Goal: Task Accomplishment & Management: Manage account settings

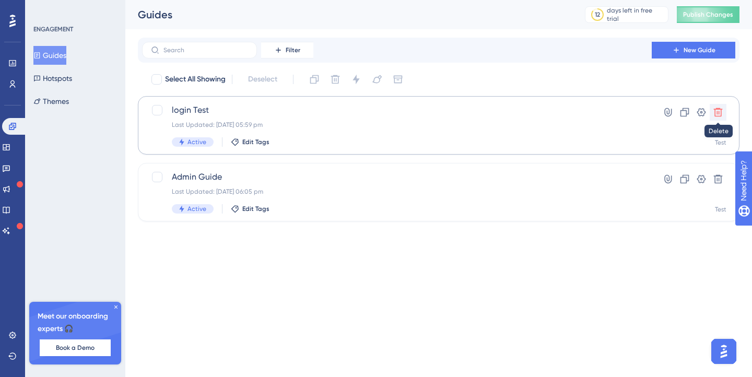
click at [719, 110] on icon at bounding box center [718, 112] width 10 height 10
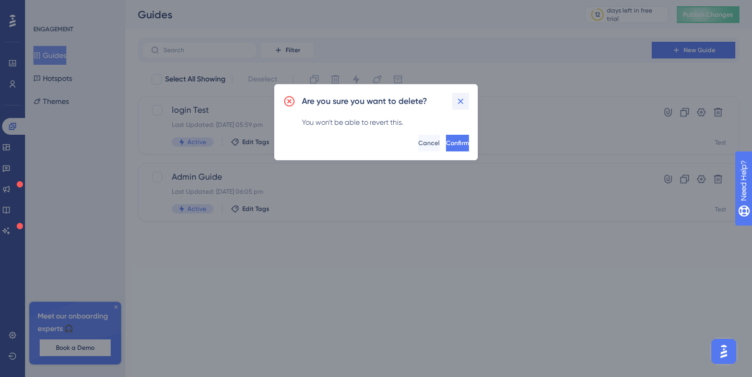
click at [468, 101] on button at bounding box center [460, 101] width 17 height 17
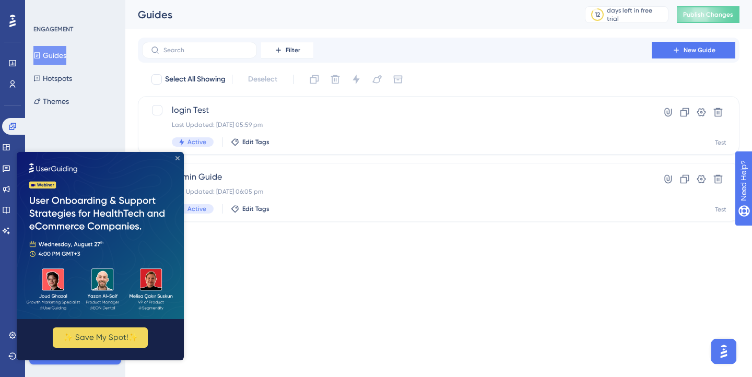
click at [176, 159] on icon "Close Preview" at bounding box center [177, 158] width 4 height 4
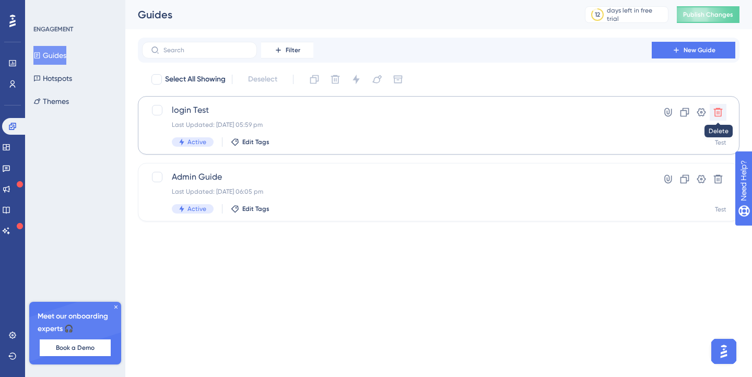
click at [717, 110] on icon at bounding box center [718, 112] width 10 height 10
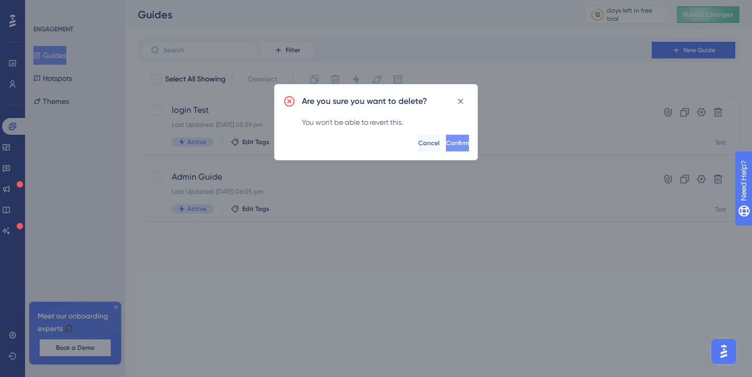
click at [452, 143] on button "Confirm" at bounding box center [457, 143] width 23 height 17
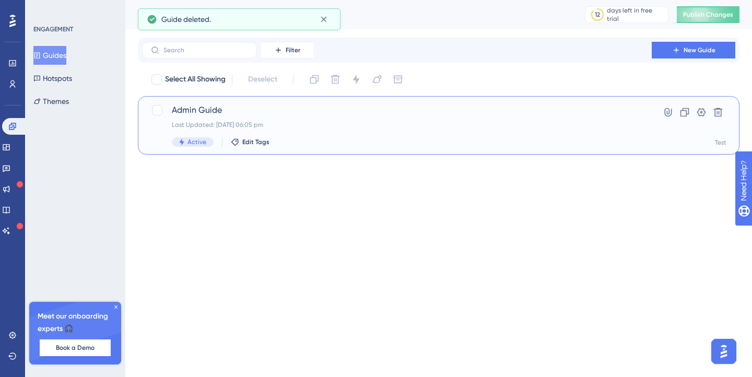
click at [423, 116] on span "Admin Guide" at bounding box center [397, 110] width 450 height 13
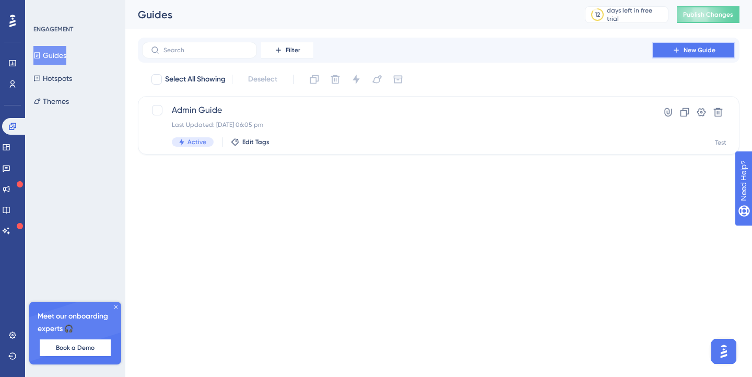
click at [683, 54] on button "New Guide" at bounding box center [694, 50] width 84 height 17
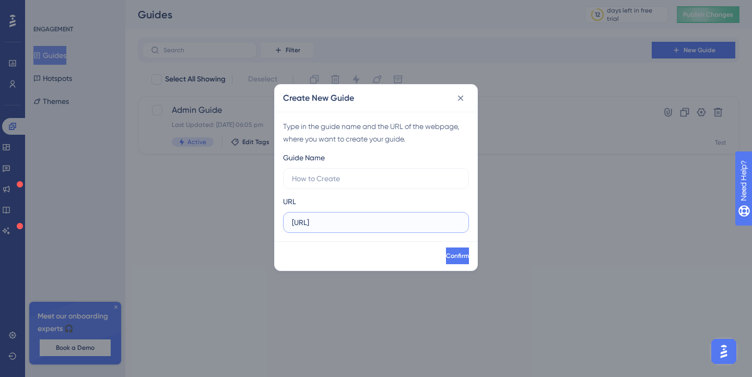
click at [400, 223] on input "http://localhost:8080" at bounding box center [376, 222] width 168 height 11
type input "[URL]"
click at [396, 179] on input "text" at bounding box center [376, 178] width 168 height 11
type input "Adm"
type input "New-feature"
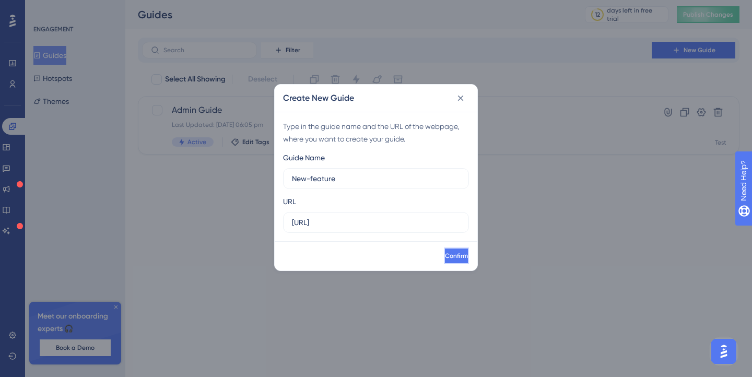
click at [444, 263] on button "Confirm" at bounding box center [456, 255] width 25 height 17
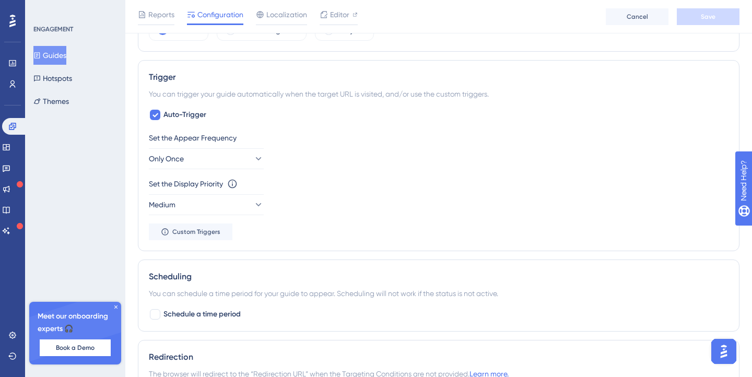
scroll to position [433, 0]
click at [227, 156] on button "Only Once" at bounding box center [206, 159] width 115 height 21
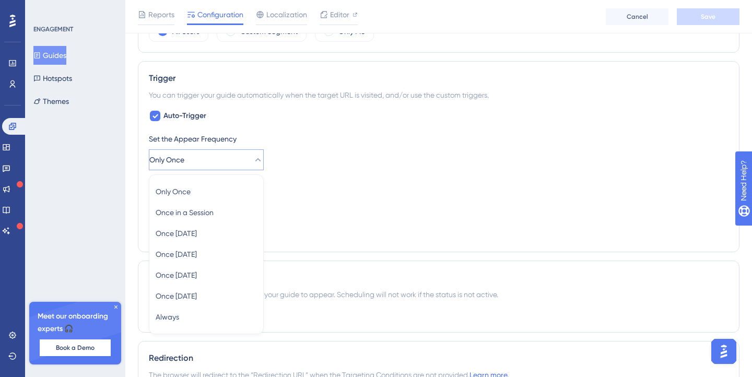
scroll to position [499, 0]
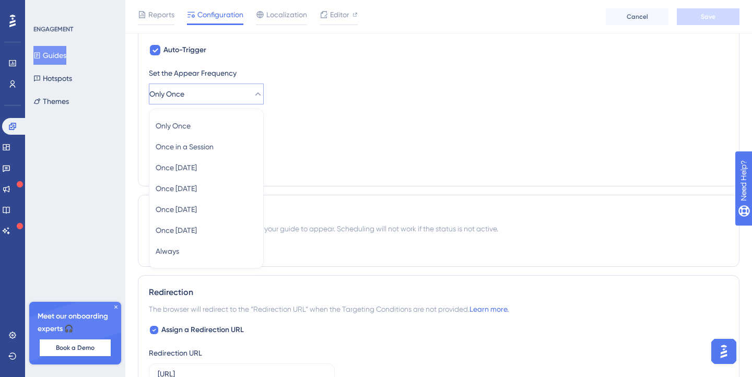
click at [292, 110] on div "Set the Appear Frequency Only Once Only Once Only Once Once in a Session Once i…" at bounding box center [439, 121] width 580 height 109
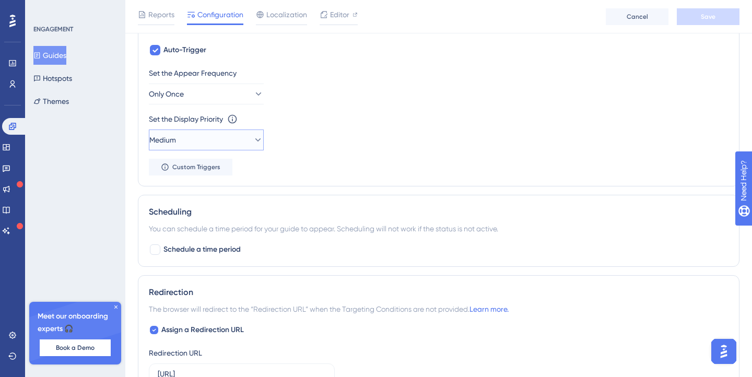
click at [253, 138] on icon at bounding box center [258, 140] width 10 height 10
click at [273, 133] on div "Set the Display Priority This option will set the display priority between auto…" at bounding box center [439, 132] width 580 height 38
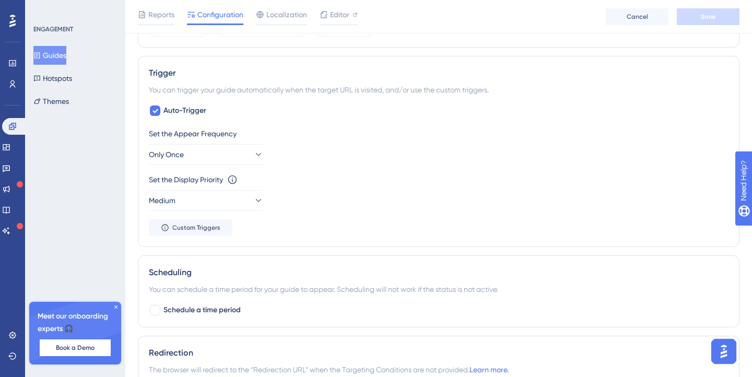
scroll to position [384, 0]
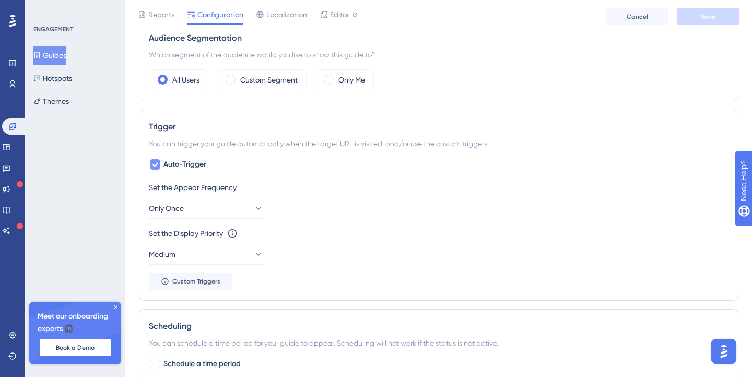
click at [154, 165] on icon at bounding box center [155, 165] width 6 height 4
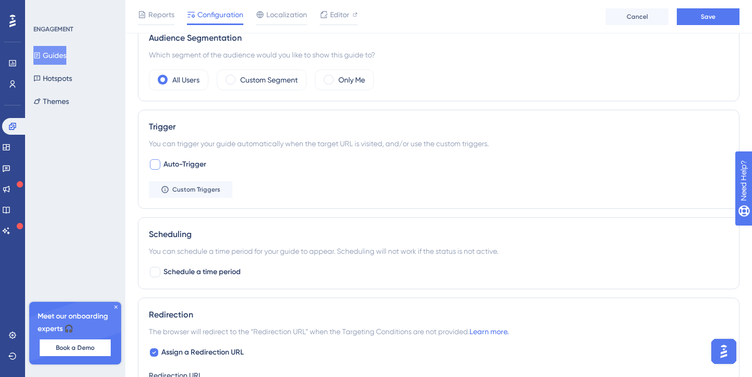
click at [155, 165] on div at bounding box center [155, 164] width 10 height 10
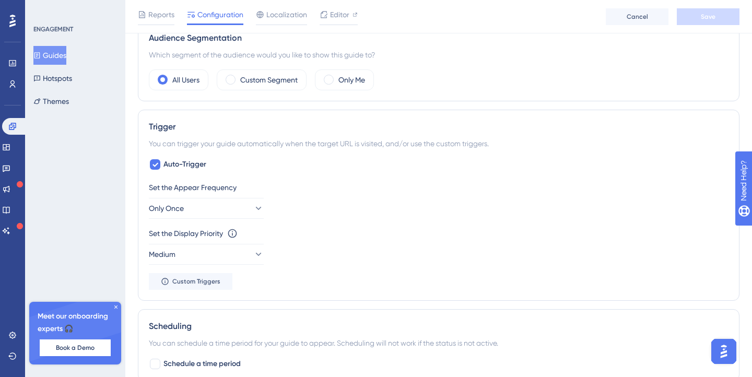
click at [165, 171] on div "Auto-Trigger Set the Appear Frequency Only Once Set the Display Priority This o…" at bounding box center [439, 224] width 580 height 132
click at [159, 171] on div "Auto-Trigger Set the Appear Frequency Only Once Set the Display Priority This o…" at bounding box center [439, 224] width 580 height 132
click at [155, 167] on icon at bounding box center [155, 164] width 6 height 8
checkbox input "false"
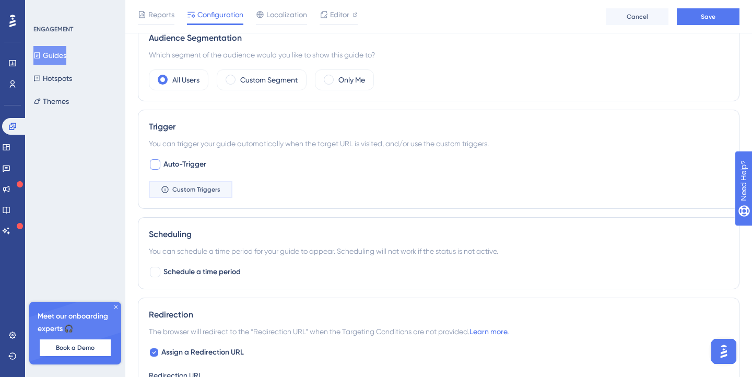
click at [226, 197] on button "Custom Triggers" at bounding box center [191, 189] width 84 height 17
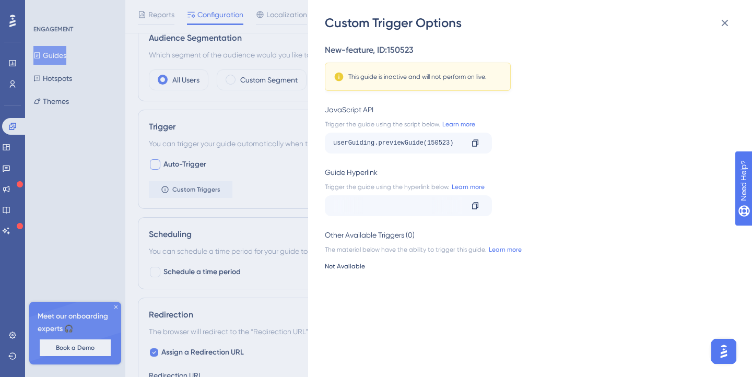
scroll to position [0, 40]
click at [247, 193] on div "Custom Trigger Options New-feature , ID: 150523 This guide is inactive and will…" at bounding box center [376, 188] width 752 height 377
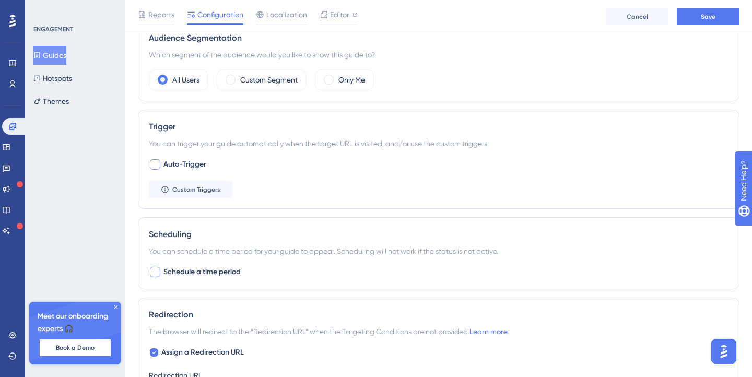
click at [150, 269] on div at bounding box center [155, 272] width 10 height 10
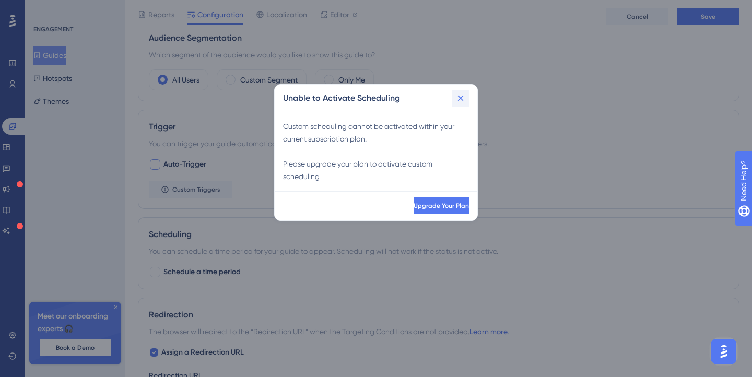
click at [459, 100] on icon at bounding box center [460, 98] width 10 height 10
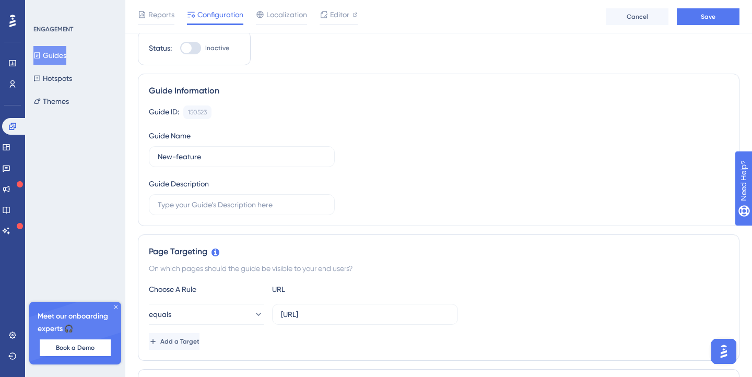
scroll to position [0, 0]
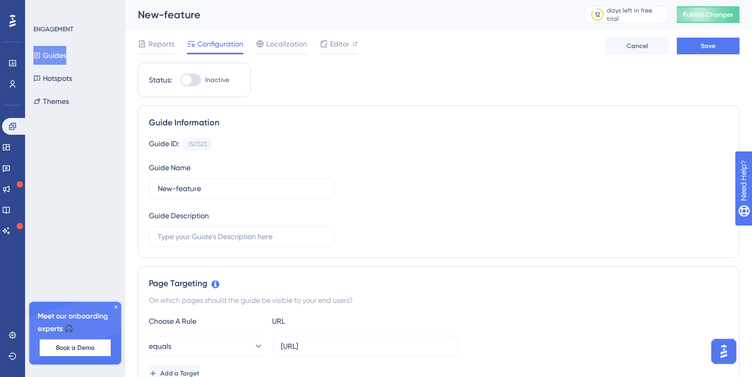
click at [192, 81] on div at bounding box center [190, 80] width 21 height 13
click at [180, 80] on input "Inactive" at bounding box center [180, 80] width 1 height 1
checkbox input "true"
click at [719, 40] on button "Save" at bounding box center [708, 46] width 63 height 17
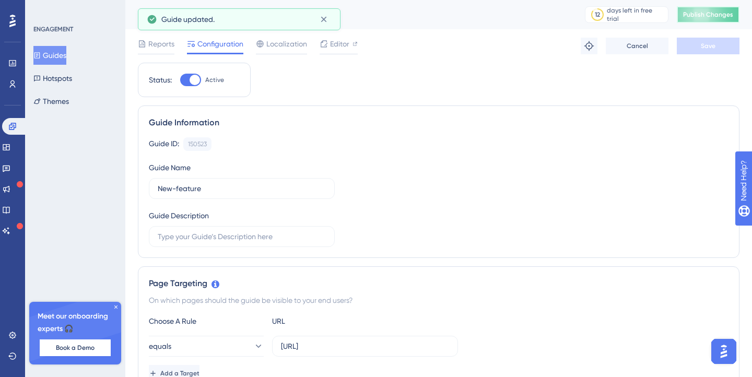
click at [690, 15] on span "Publish Changes" at bounding box center [708, 14] width 50 height 8
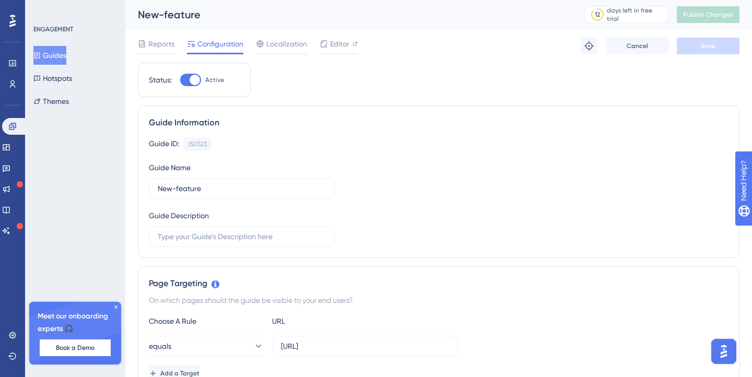
click at [221, 40] on span "Configuration" at bounding box center [220, 44] width 46 height 13
click at [218, 42] on span "Configuration" at bounding box center [220, 44] width 46 height 13
click at [150, 41] on span "Reports" at bounding box center [161, 44] width 26 height 13
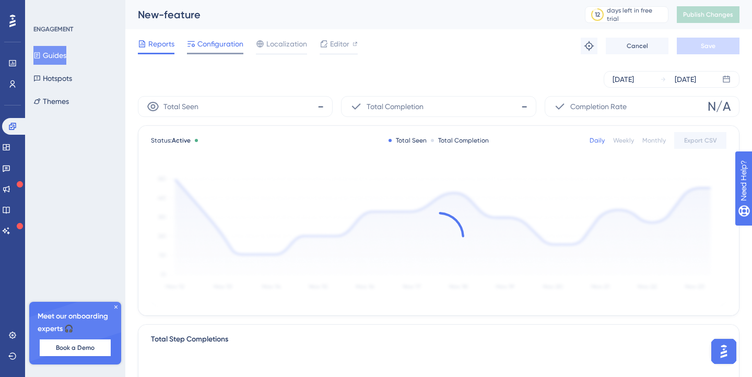
click at [210, 43] on span "Configuration" at bounding box center [220, 44] width 46 height 13
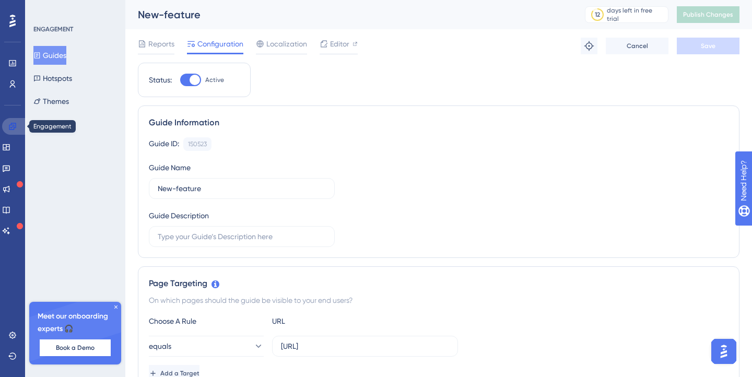
click at [12, 126] on icon at bounding box center [12, 126] width 8 height 8
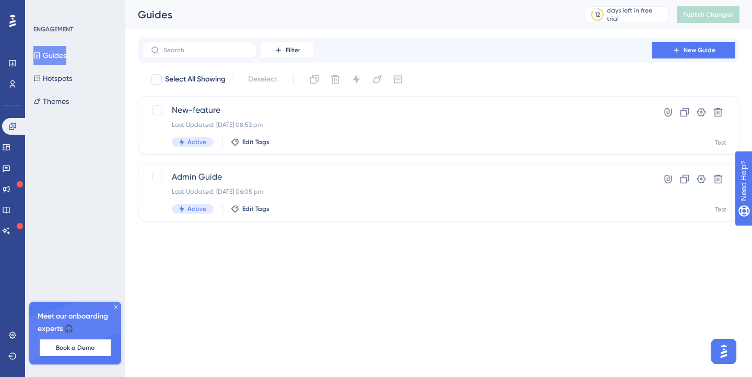
click at [327, 0] on html "Performance Users Engagement Widgets Feedback Product Updates Knowledge Base AI…" at bounding box center [376, 0] width 752 height 0
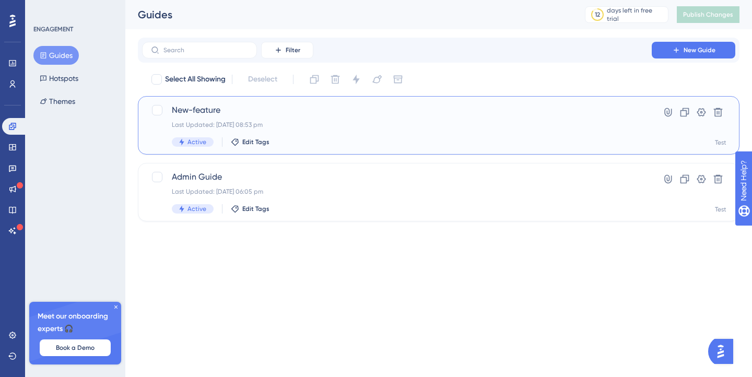
click at [430, 127] on div "Last Updated: 23 Aug 2025 08:53 pm" at bounding box center [397, 125] width 450 height 8
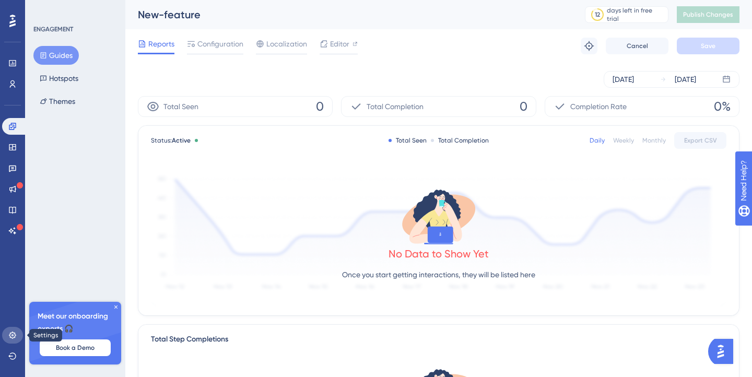
click at [15, 337] on icon at bounding box center [12, 335] width 8 height 8
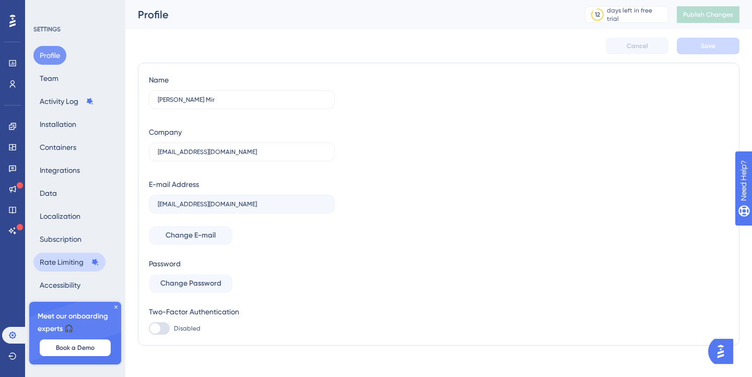
scroll to position [10, 0]
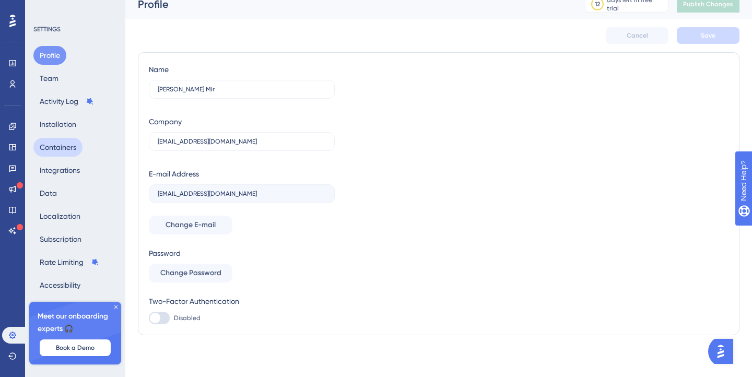
click at [77, 145] on button "Containers" at bounding box center [57, 147] width 49 height 19
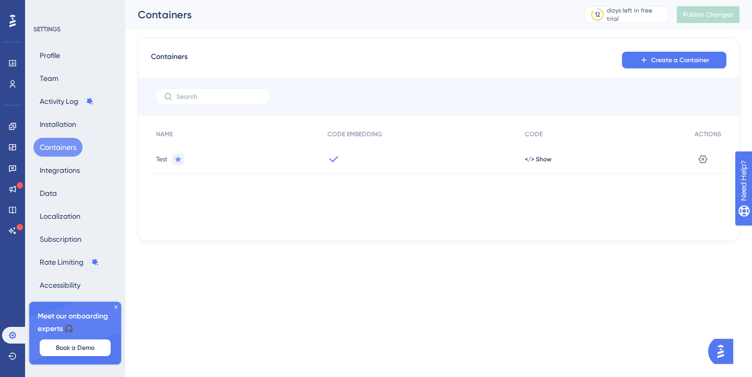
click at [522, 150] on div "</> Show" at bounding box center [604, 159] width 170 height 29
click at [533, 157] on span "</> Show" at bounding box center [538, 159] width 27 height 8
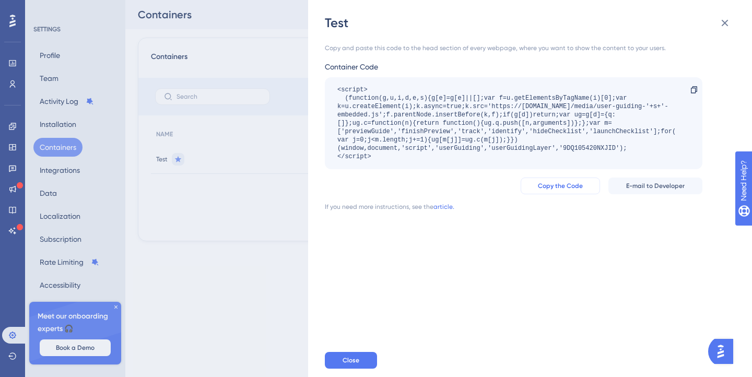
click at [560, 190] on span "Copy the Code" at bounding box center [560, 186] width 45 height 8
click at [259, 321] on div "Test Copy and paste this code to the head section of every webpage, where you w…" at bounding box center [376, 188] width 752 height 377
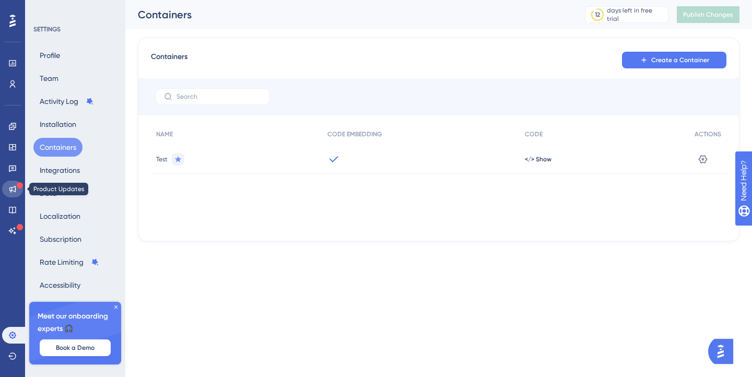
click at [11, 188] on icon at bounding box center [12, 189] width 7 height 7
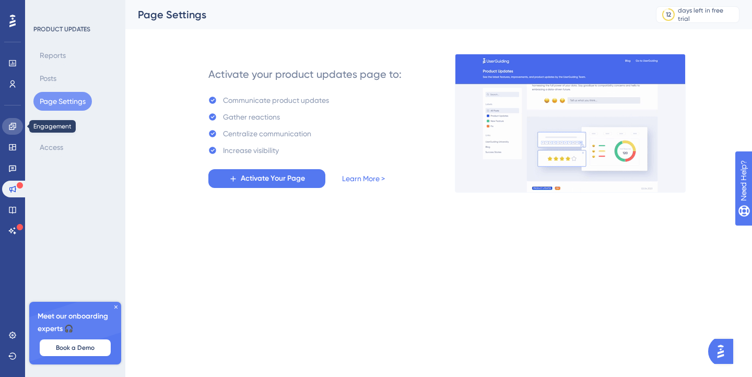
click at [8, 132] on link at bounding box center [12, 126] width 21 height 17
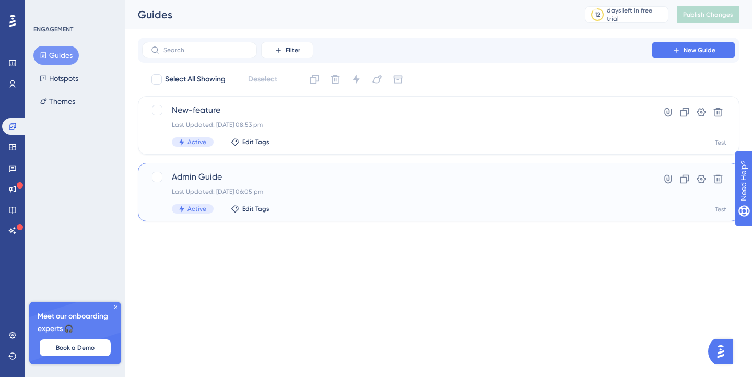
click at [327, 202] on div "Admin Guide Last Updated: 22 Aug 2025 06:05 pm Active Edit Tags" at bounding box center [397, 192] width 450 height 43
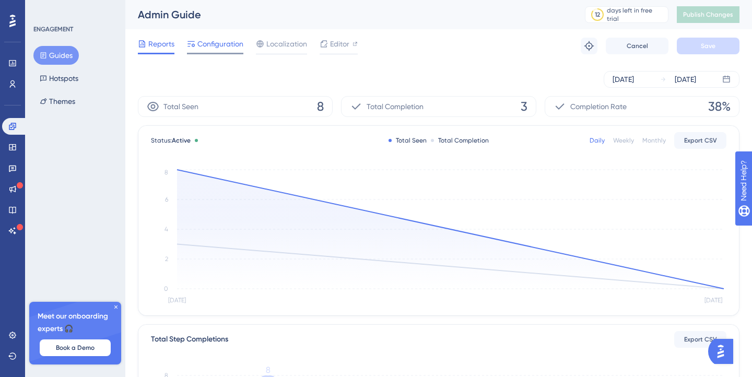
click at [222, 48] on span "Configuration" at bounding box center [220, 44] width 46 height 13
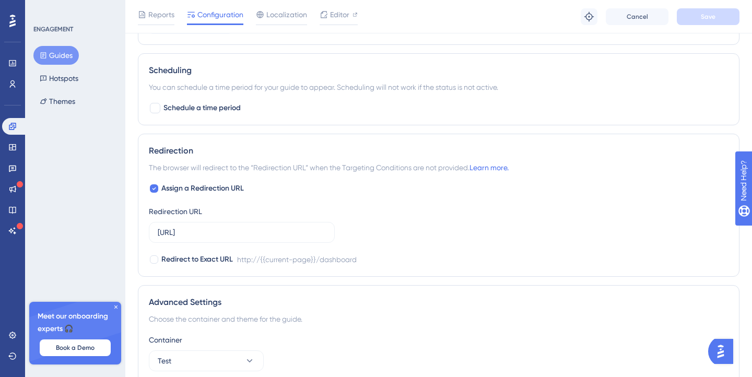
scroll to position [642, 0]
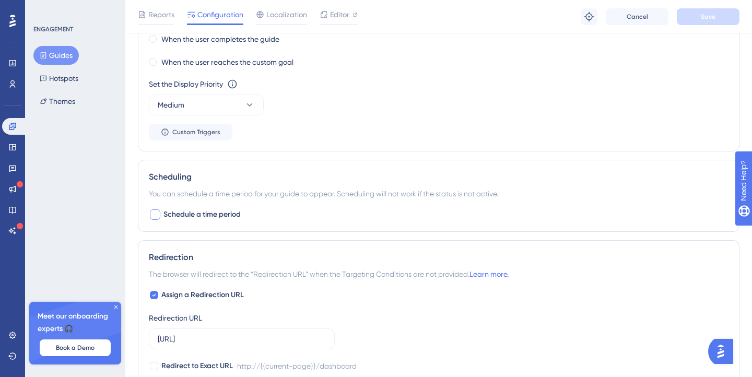
click at [157, 214] on div at bounding box center [155, 214] width 10 height 10
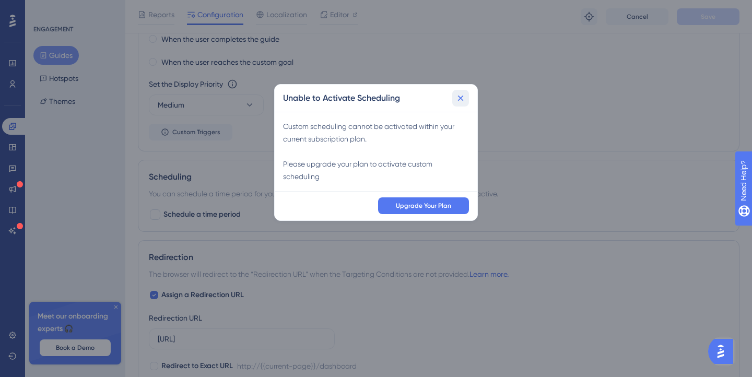
click at [462, 101] on icon at bounding box center [460, 98] width 10 height 10
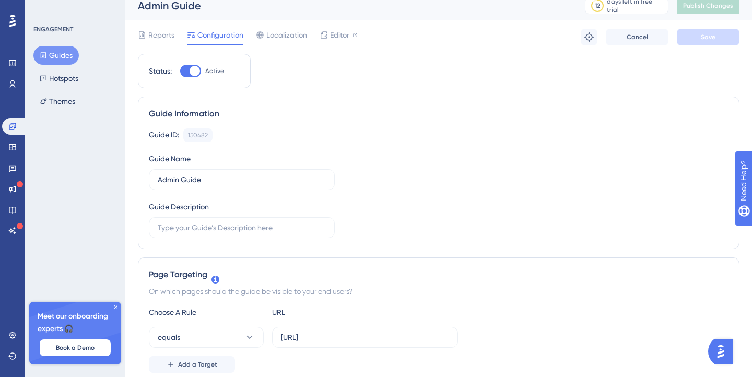
scroll to position [0, 0]
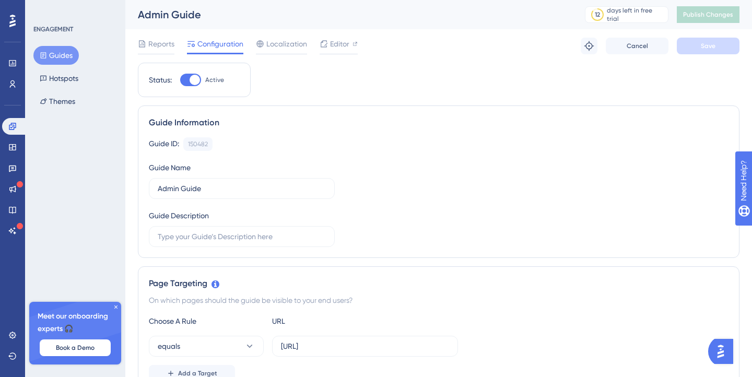
click at [243, 126] on div "Guide Information" at bounding box center [439, 122] width 580 height 13
click at [14, 126] on icon at bounding box center [12, 126] width 8 height 8
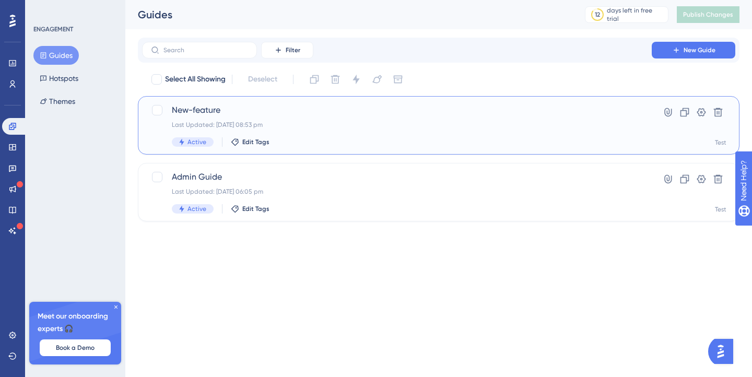
click at [371, 136] on div "New-feature Last Updated: 23 Aug 2025 08:53 pm Active Edit Tags" at bounding box center [397, 125] width 450 height 43
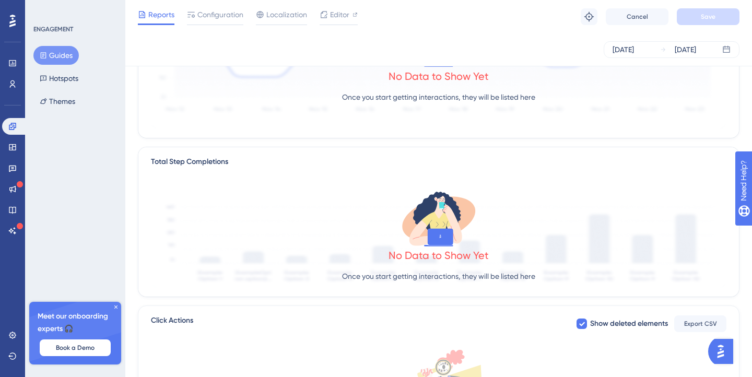
scroll to position [352, 0]
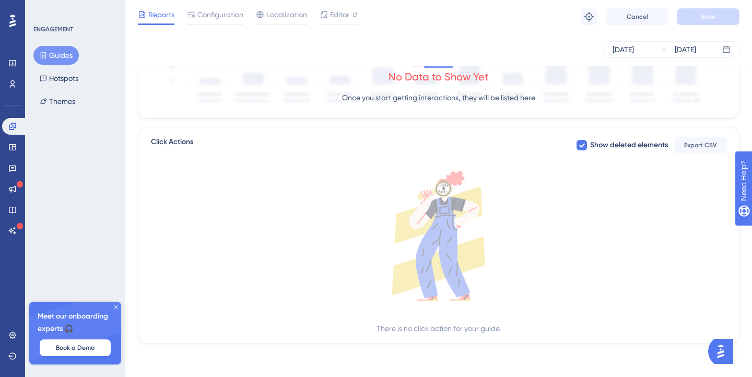
click at [215, 4] on div "Reports Configuration Localization Editor Troubleshoot Cancel Save" at bounding box center [438, 16] width 627 height 33
click at [215, 5] on div "Reports Configuration Localization Editor Troubleshoot Cancel Save" at bounding box center [438, 16] width 627 height 33
click at [216, 16] on span "Configuration" at bounding box center [220, 14] width 46 height 13
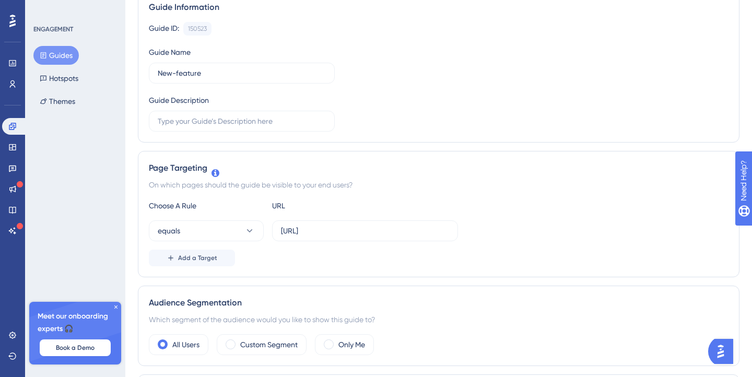
scroll to position [344, 0]
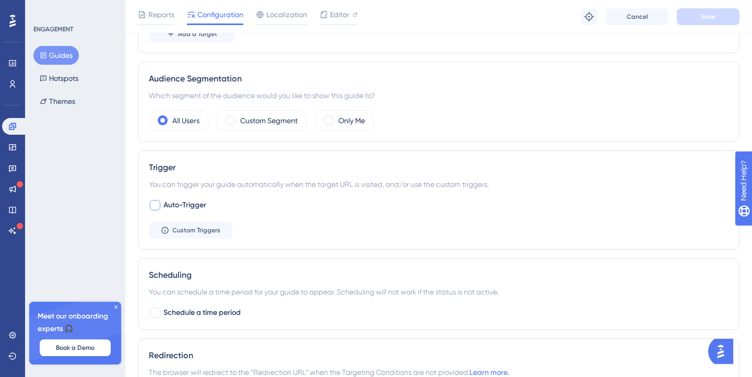
click at [174, 201] on span "Auto-Trigger" at bounding box center [184, 205] width 43 height 13
checkbox input "true"
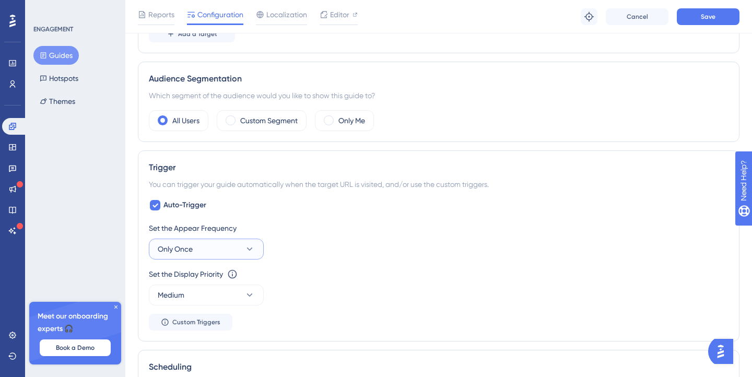
click at [230, 243] on button "Only Once" at bounding box center [206, 249] width 115 height 21
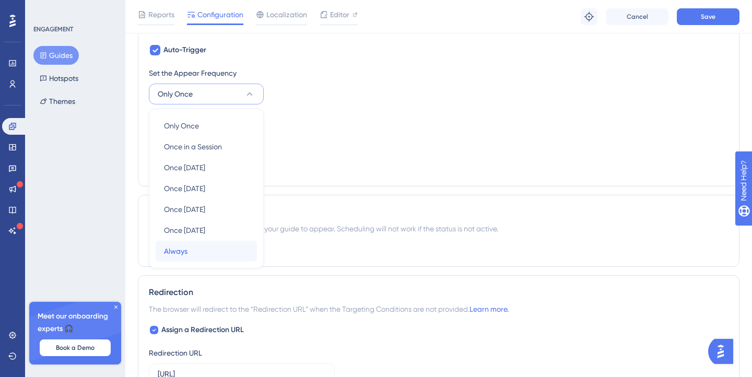
click at [221, 249] on div "Always Always" at bounding box center [206, 251] width 85 height 21
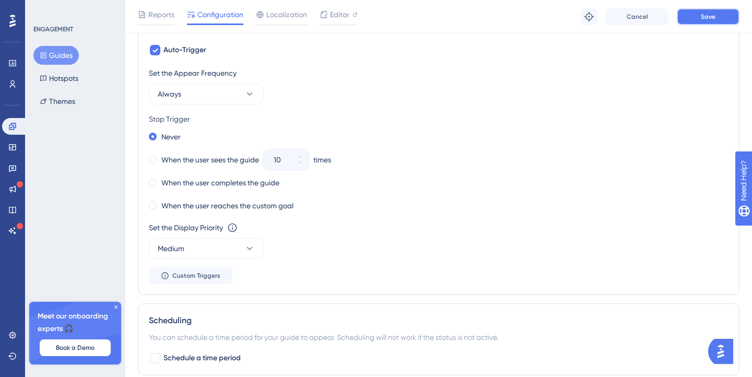
click at [703, 19] on span "Save" at bounding box center [708, 17] width 15 height 8
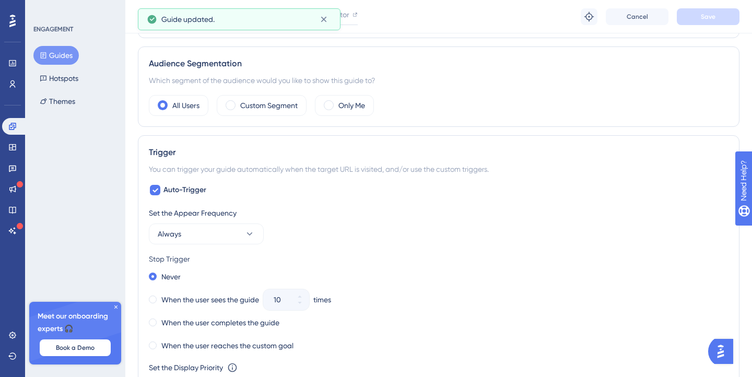
scroll to position [0, 0]
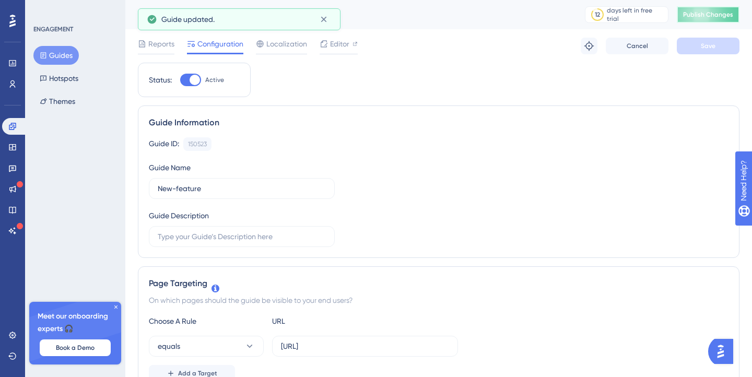
click at [716, 12] on span "Publish Changes" at bounding box center [708, 14] width 50 height 8
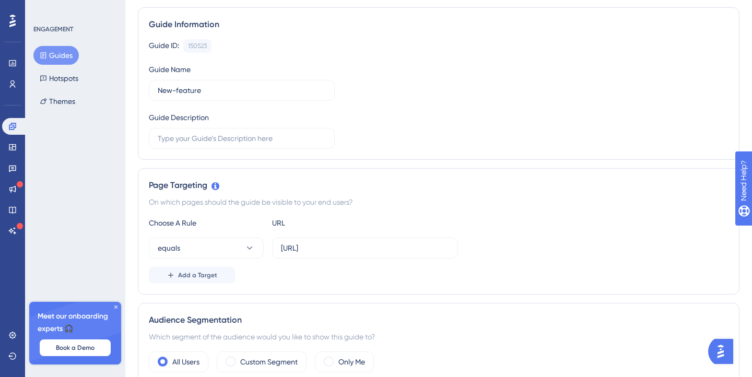
scroll to position [282, 0]
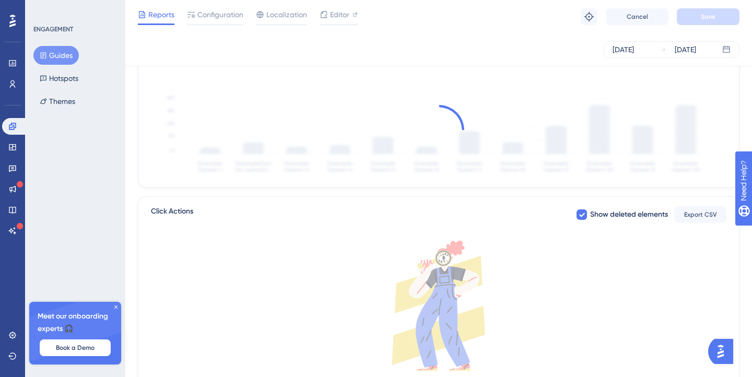
scroll to position [352, 0]
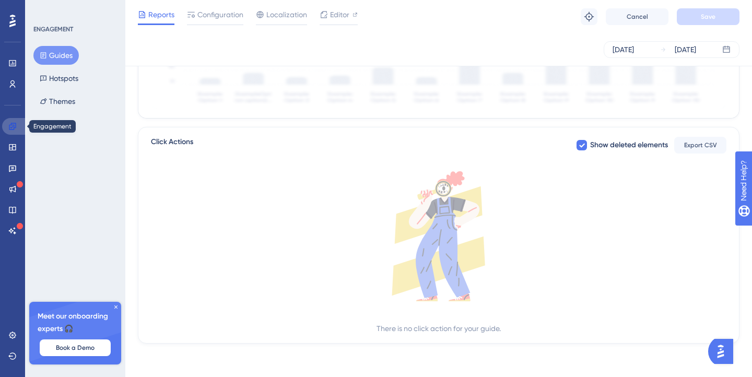
click at [15, 126] on icon at bounding box center [12, 126] width 7 height 7
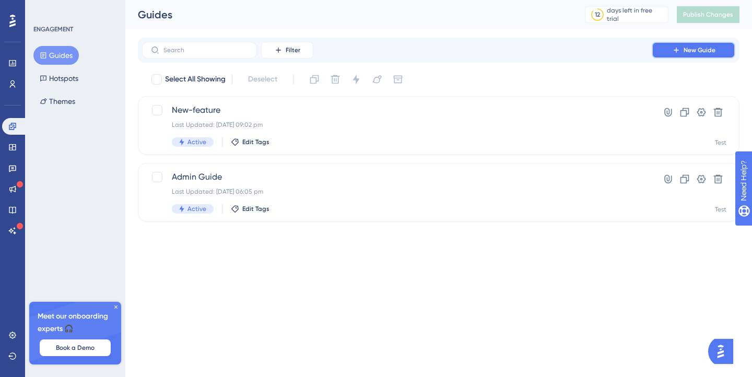
click at [691, 52] on span "New Guide" at bounding box center [699, 50] width 32 height 8
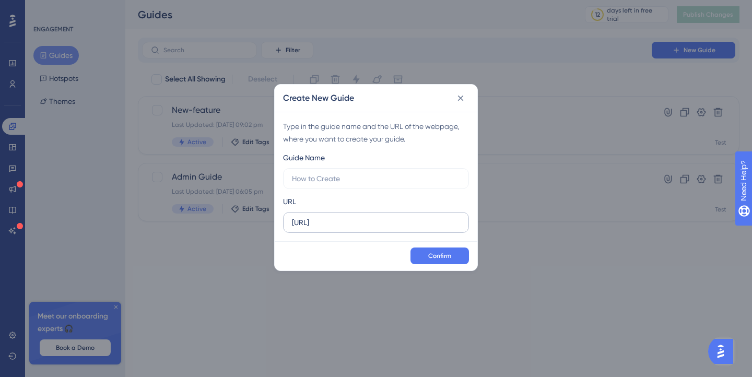
click at [416, 216] on label "http://localhost:8080" at bounding box center [376, 222] width 186 height 21
click at [416, 217] on input "http://localhost:8080" at bounding box center [376, 222] width 168 height 11
type input "[URL]"
click at [453, 256] on button "Confirm" at bounding box center [439, 255] width 58 height 17
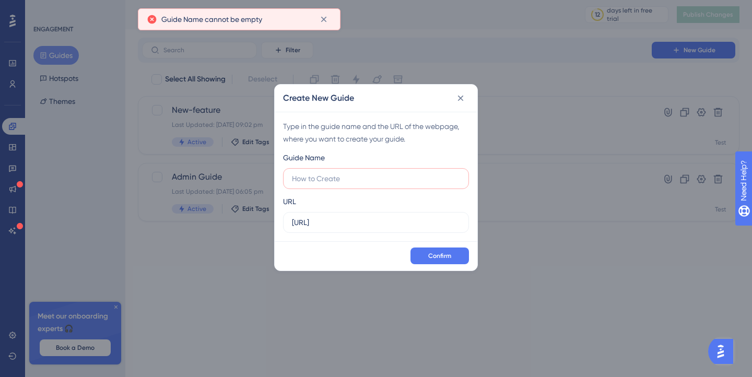
click at [378, 189] on div "Guide Name URL http://localhost:8080/dashboard" at bounding box center [376, 191] width 186 height 81
click at [378, 185] on label at bounding box center [376, 178] width 186 height 21
click at [378, 184] on input "text" at bounding box center [376, 178] width 168 height 11
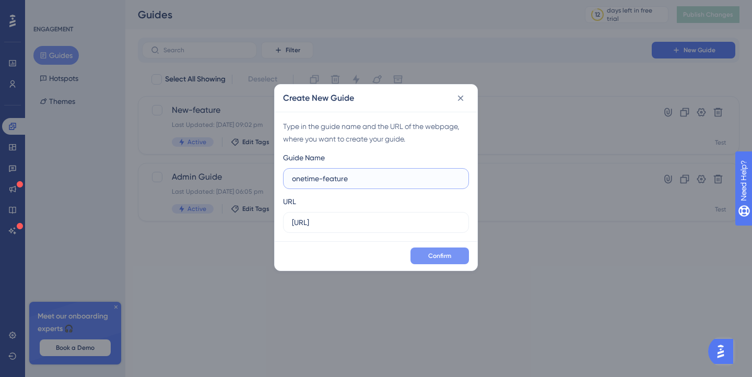
type input "onetime-feature"
click at [458, 255] on button "Confirm" at bounding box center [439, 255] width 58 height 17
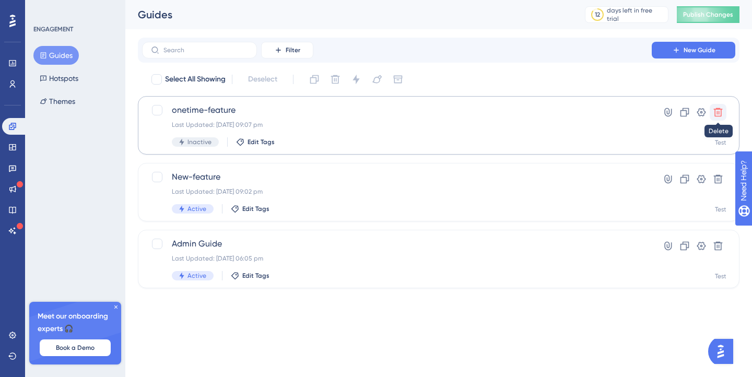
click at [719, 110] on icon at bounding box center [718, 112] width 10 height 10
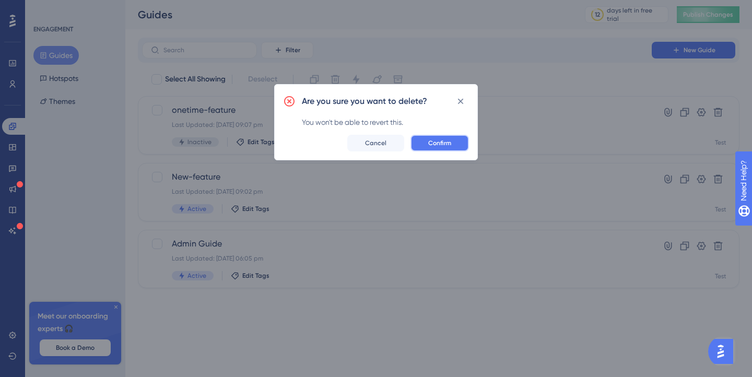
click at [433, 137] on button "Confirm" at bounding box center [439, 143] width 58 height 17
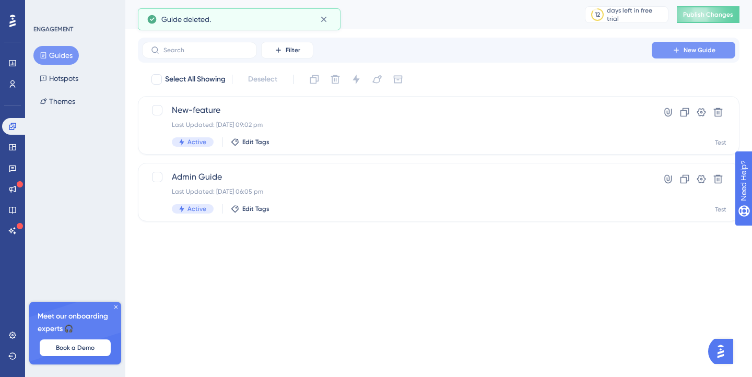
click at [696, 48] on span "New Guide" at bounding box center [699, 50] width 32 height 8
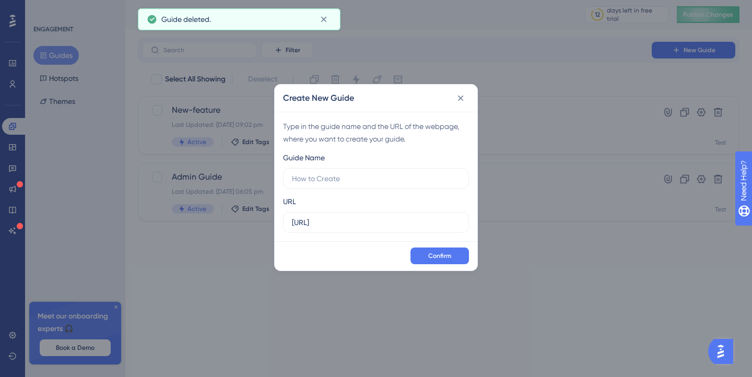
type input "i"
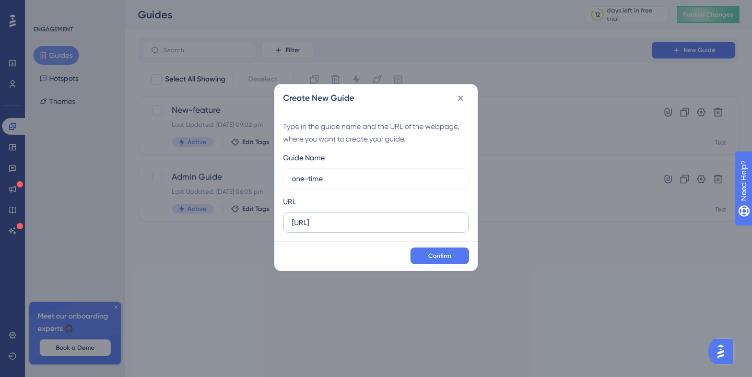
type input "one-time"
click at [374, 219] on input "http://localhost:8080" at bounding box center [376, 222] width 168 height 11
type input "[URL]"
click at [450, 262] on button "Confirm" at bounding box center [439, 255] width 58 height 17
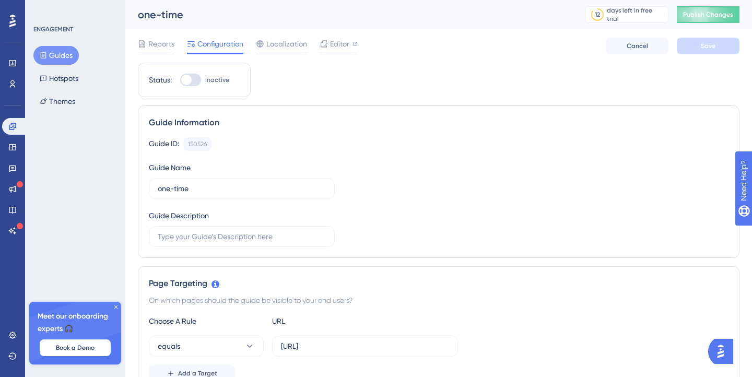
click at [196, 80] on div at bounding box center [190, 80] width 21 height 13
click at [180, 80] on input "Inactive" at bounding box center [180, 80] width 1 height 1
checkbox input "true"
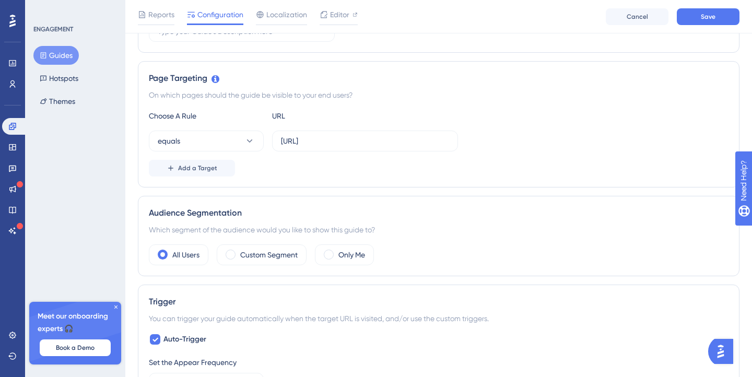
scroll to position [179, 0]
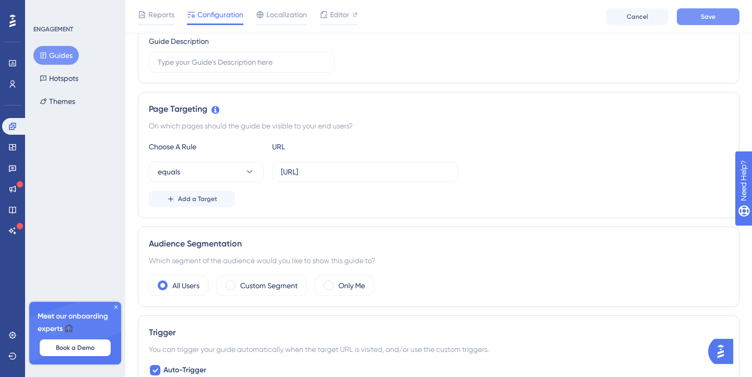
click at [715, 17] on button "Save" at bounding box center [708, 16] width 63 height 17
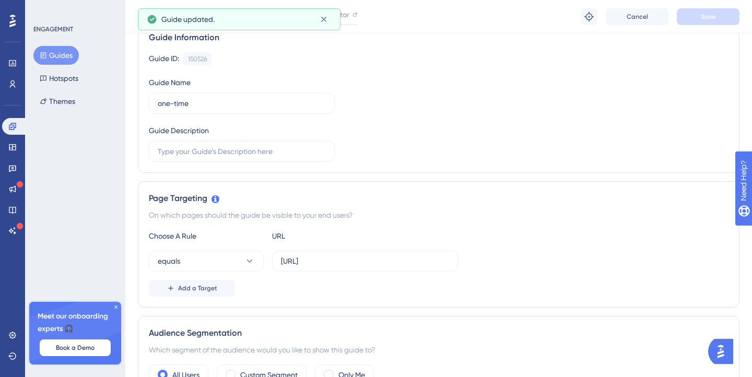
scroll to position [0, 0]
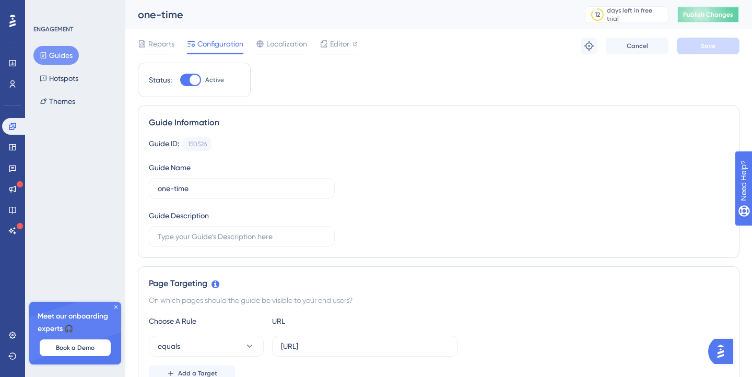
click at [705, 20] on button "Publish Changes" at bounding box center [708, 14] width 63 height 17
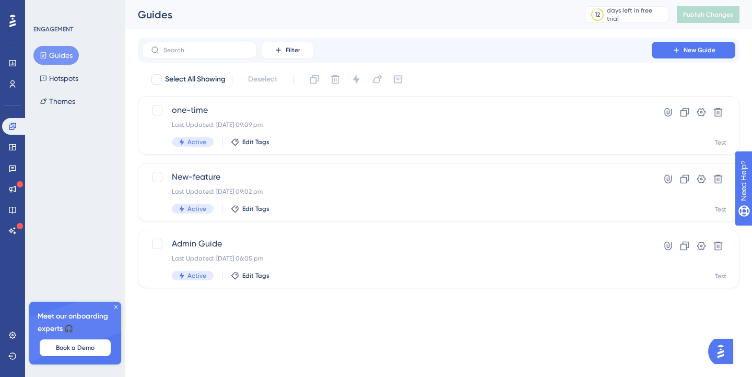
click at [280, 310] on div "Performance Users Engagement Widgets Feedback Product Updates Knowledge Base AI…" at bounding box center [376, 161] width 752 height 322
click at [699, 46] on span "New Guide" at bounding box center [699, 50] width 32 height 8
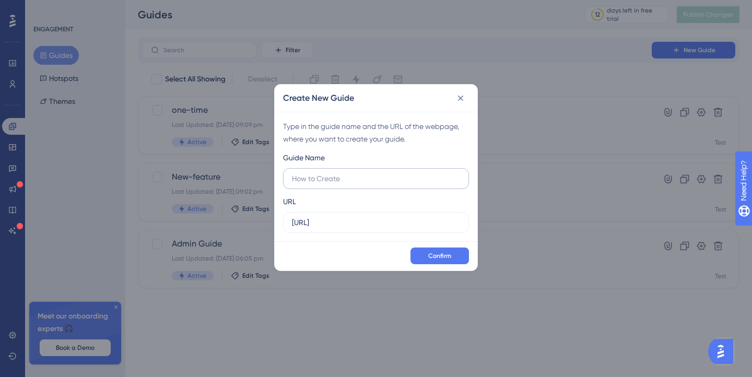
click at [360, 172] on label at bounding box center [376, 178] width 186 height 21
click at [360, 173] on input "text" at bounding box center [376, 178] width 168 height 11
click at [380, 215] on label "http://localhost:8080" at bounding box center [376, 222] width 186 height 21
click at [380, 217] on input "http://localhost:8080" at bounding box center [376, 222] width 168 height 11
type input "[URL]"
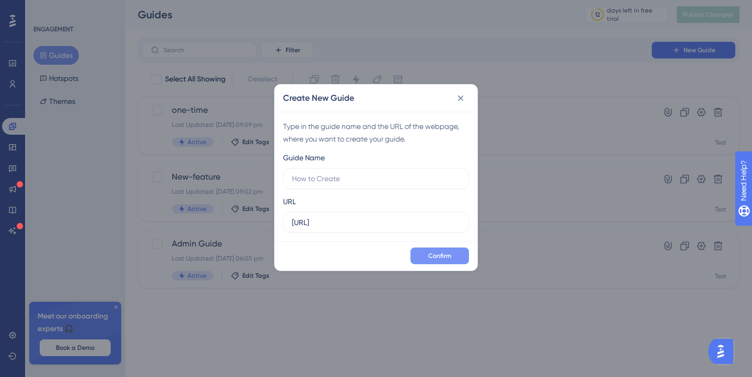
click at [454, 258] on button "Confirm" at bounding box center [439, 255] width 58 height 17
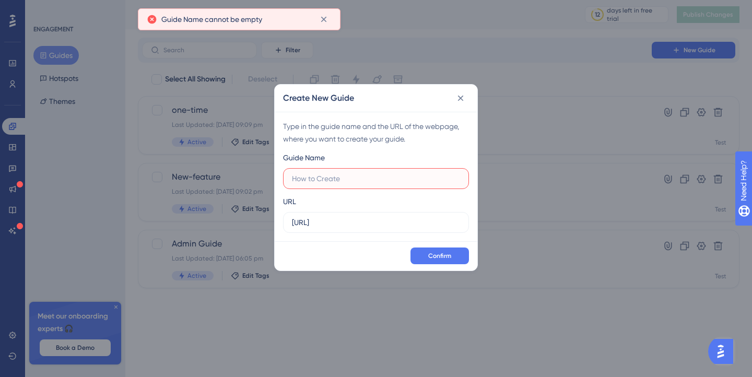
click at [396, 178] on input "text" at bounding box center [376, 178] width 168 height 11
type input "g"
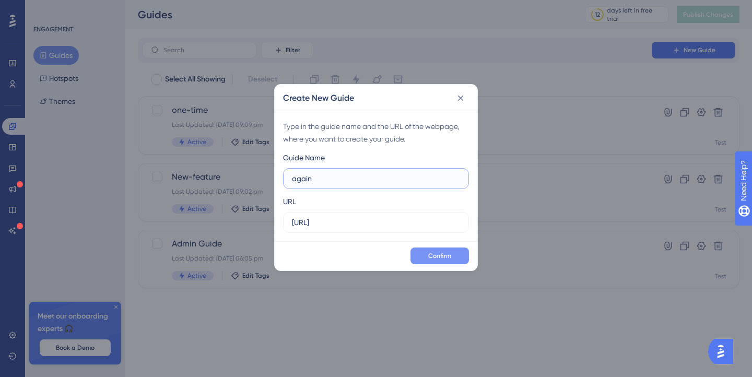
type input "again"
click at [441, 250] on button "Confirm" at bounding box center [439, 255] width 58 height 17
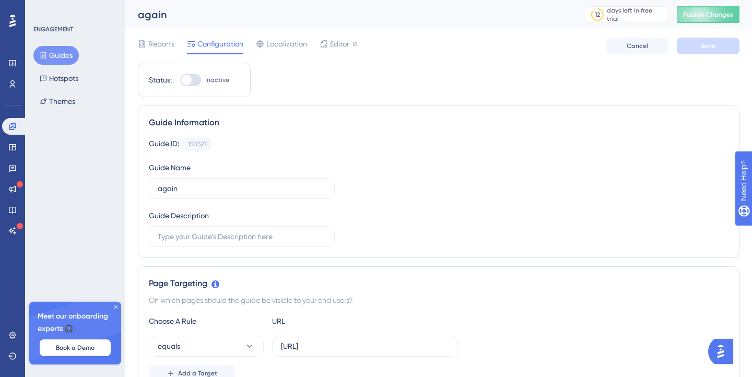
click at [192, 75] on div at bounding box center [190, 80] width 21 height 13
click at [180, 80] on input "Inactive" at bounding box center [180, 80] width 1 height 1
checkbox input "true"
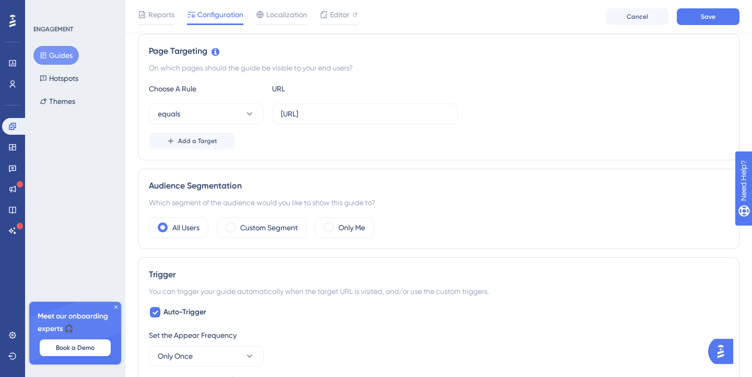
scroll to position [244, 0]
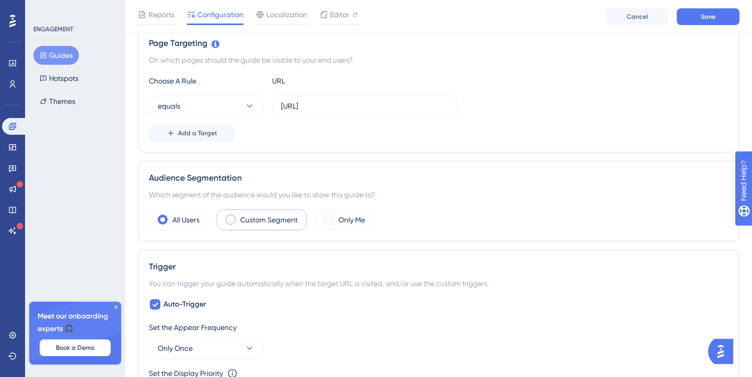
click at [251, 224] on label "Custom Segment" at bounding box center [268, 220] width 57 height 13
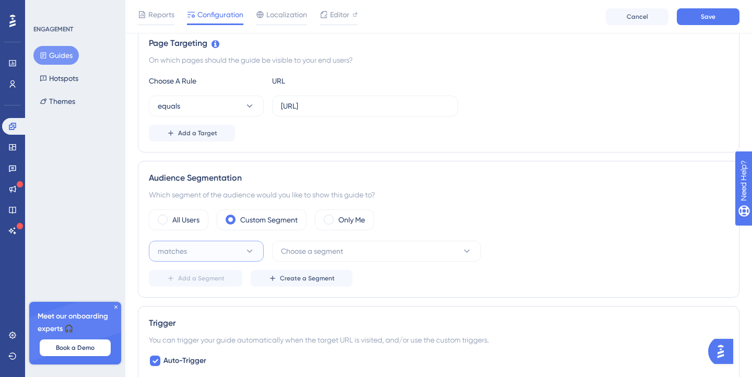
click at [254, 251] on icon at bounding box center [249, 251] width 10 height 10
click at [243, 285] on div "matches matches" at bounding box center [206, 283] width 85 height 21
click at [315, 258] on button "Choose a segment" at bounding box center [376, 251] width 209 height 21
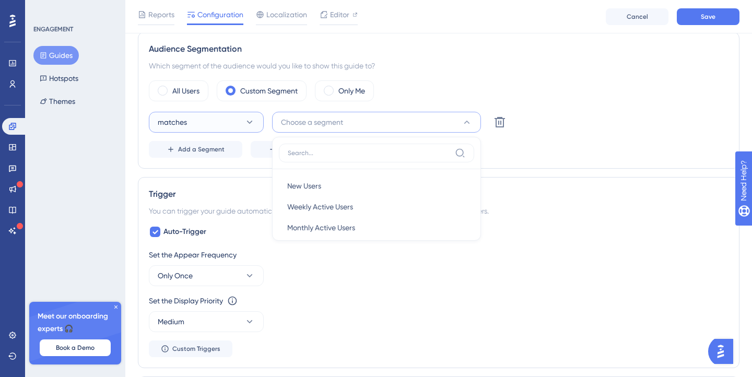
click at [246, 119] on icon at bounding box center [249, 122] width 10 height 10
click at [426, 93] on div "All Users Custom Segment Only Me" at bounding box center [439, 90] width 580 height 21
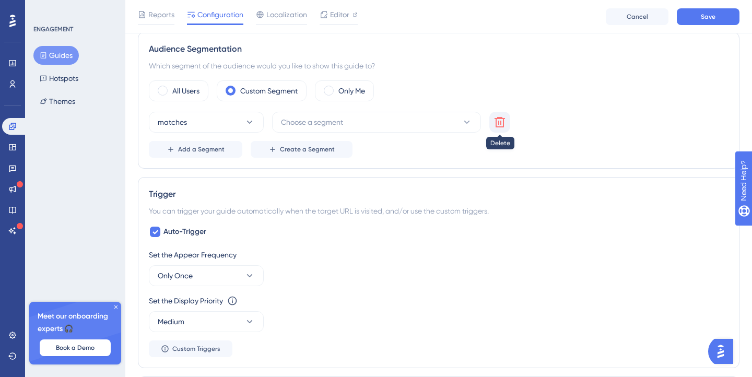
click at [506, 121] on button at bounding box center [499, 122] width 21 height 21
click at [189, 88] on label "All Users" at bounding box center [185, 91] width 27 height 13
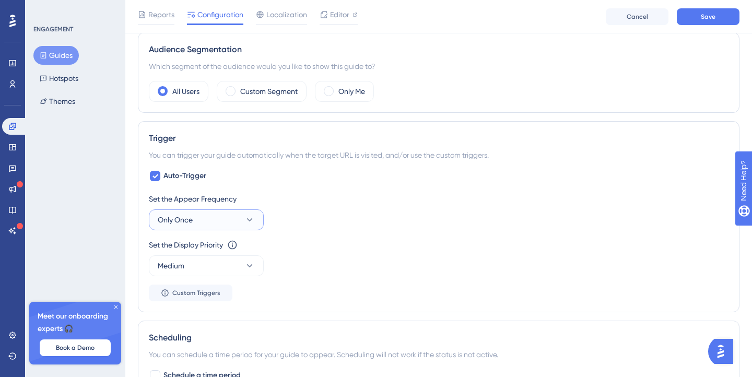
click at [226, 220] on button "Only Once" at bounding box center [206, 219] width 115 height 21
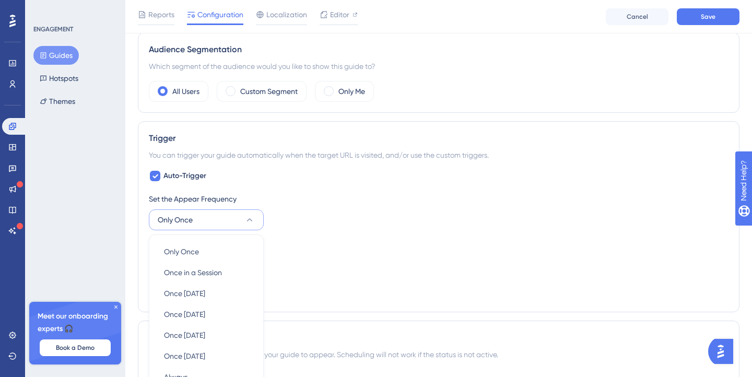
scroll to position [499, 0]
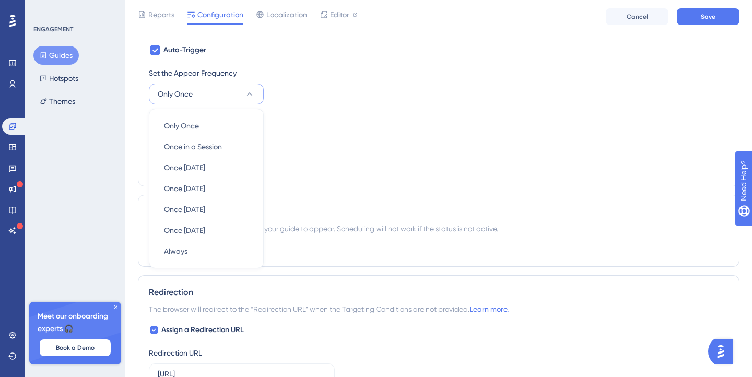
click at [372, 145] on div "Set the Display Priority This option will set the display priority between auto…" at bounding box center [439, 132] width 580 height 38
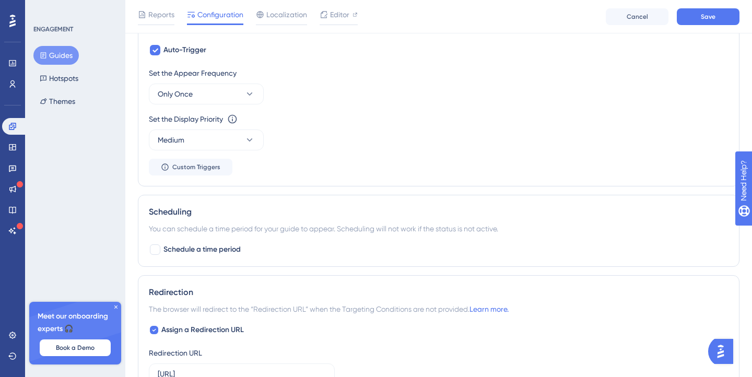
scroll to position [472, 0]
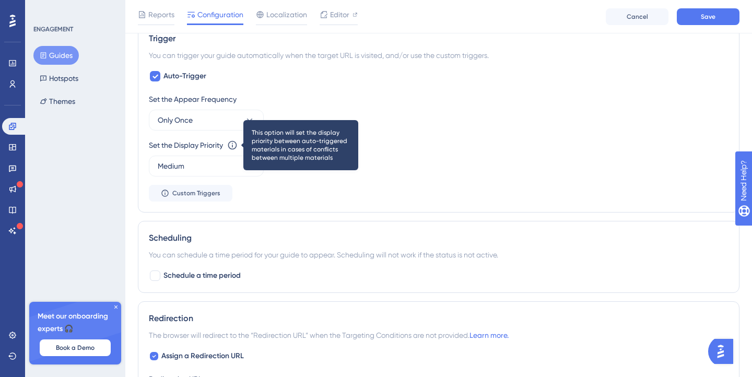
click at [236, 143] on icon at bounding box center [232, 145] width 10 height 10
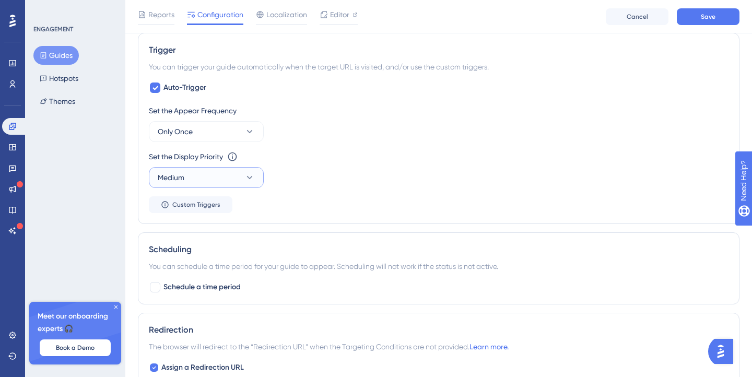
click at [246, 174] on icon at bounding box center [249, 177] width 10 height 10
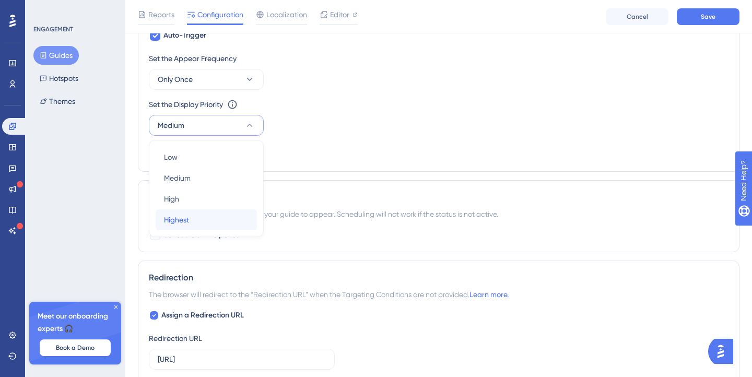
click at [237, 212] on div "Highest Highest" at bounding box center [206, 219] width 85 height 21
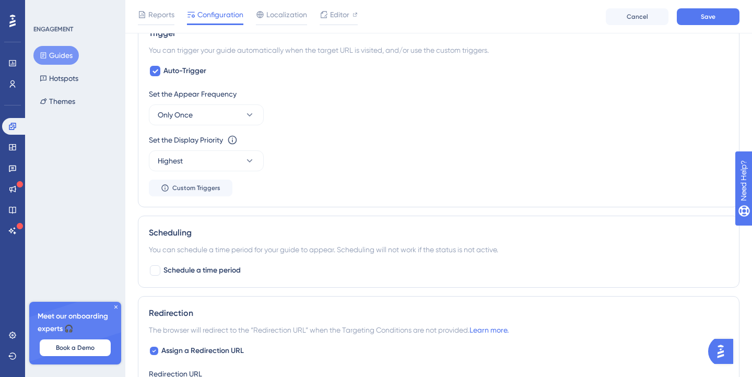
click at [267, 191] on div "Set the Appear Frequency Only Once Set the Display Priority This option will se…" at bounding box center [439, 142] width 580 height 109
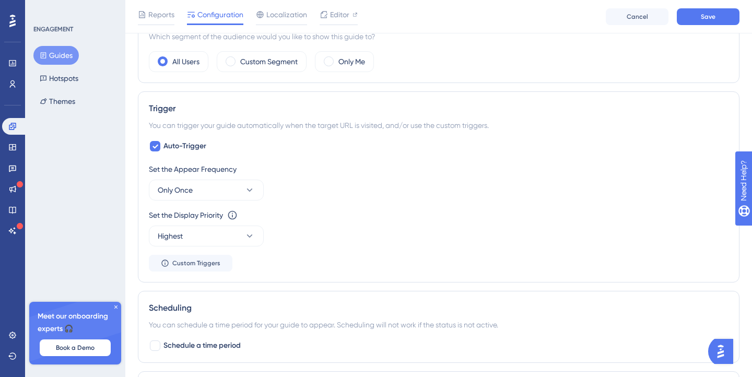
scroll to position [0, 0]
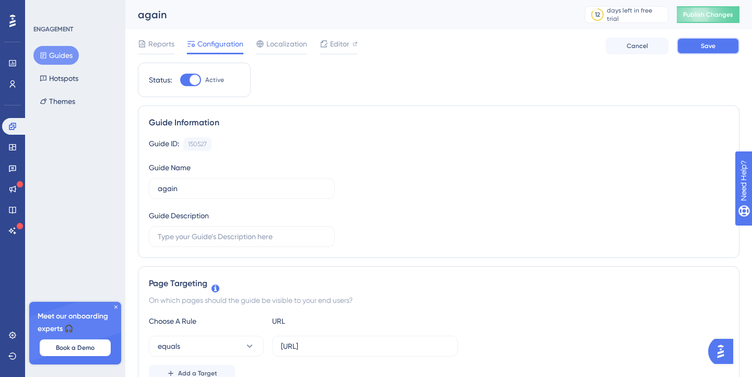
click at [697, 45] on button "Save" at bounding box center [708, 46] width 63 height 17
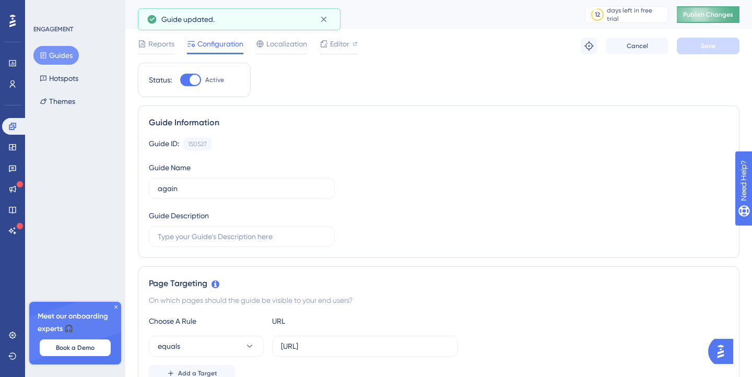
click at [726, 21] on button "Publish Changes" at bounding box center [708, 14] width 63 height 17
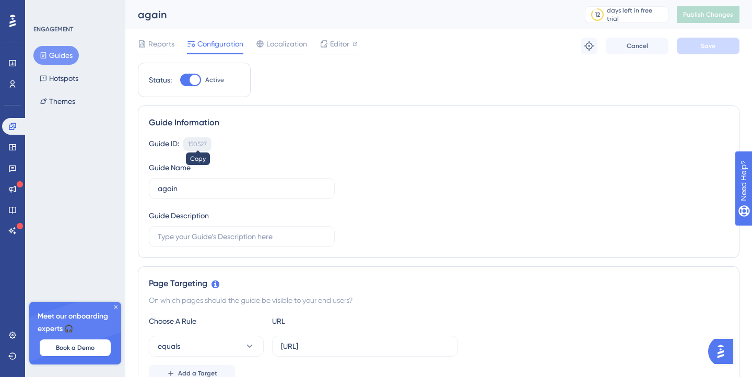
click at [197, 141] on div "150527" at bounding box center [197, 144] width 19 height 8
copy div "150527"
click at [202, 144] on div "150527" at bounding box center [197, 144] width 19 height 8
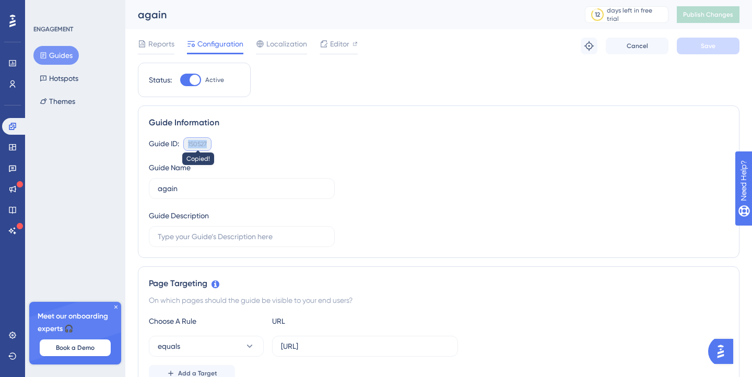
copy div "150527"
click at [205, 144] on div "150527" at bounding box center [197, 144] width 19 height 8
copy div "150527"
click at [205, 144] on div "150527" at bounding box center [197, 144] width 19 height 8
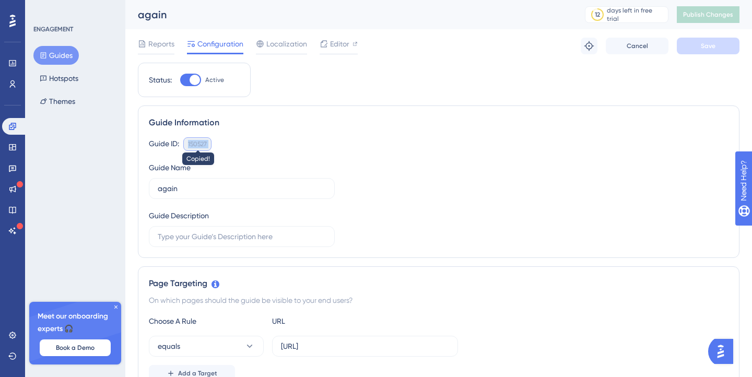
copy div "150527 Copied!"
click at [205, 144] on div "150527" at bounding box center [197, 144] width 19 height 8
click at [208, 144] on div "150527 Copy" at bounding box center [197, 144] width 28 height 14
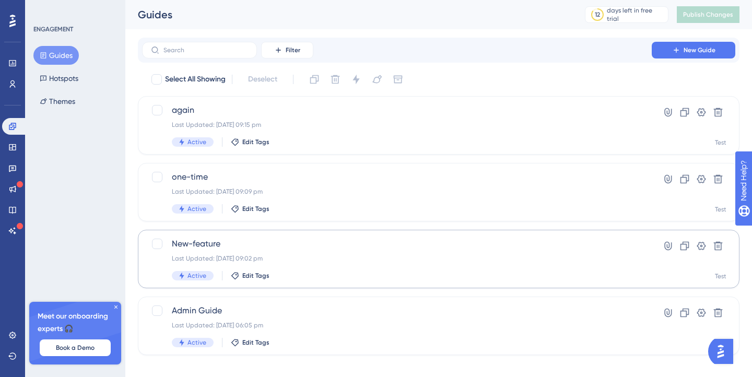
scroll to position [11, 0]
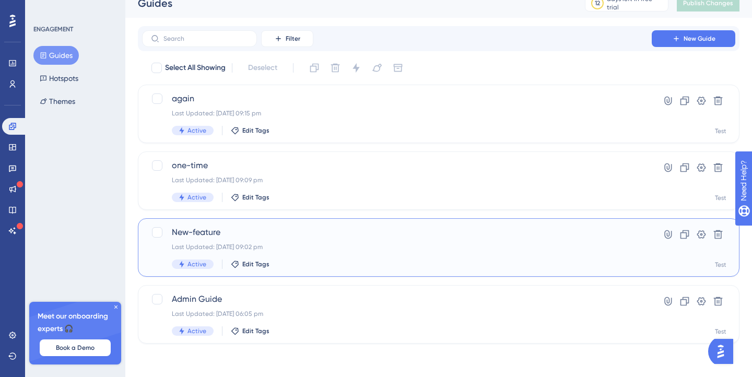
click at [302, 245] on div "Last Updated: 23 Aug 2025 09:02 pm" at bounding box center [397, 247] width 450 height 8
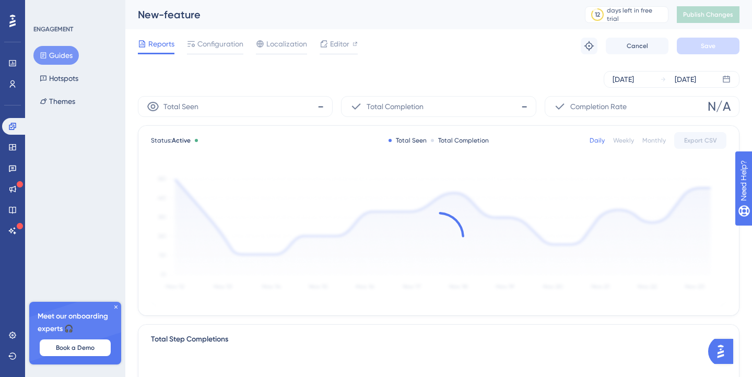
click at [221, 56] on div "Reports Configuration Localization Editor Troubleshoot Cancel Save" at bounding box center [438, 45] width 601 height 33
click at [220, 48] on span "Configuration" at bounding box center [220, 44] width 46 height 13
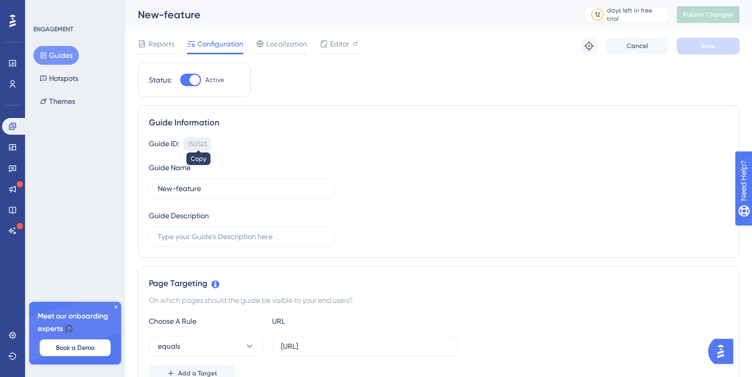
click at [200, 146] on div "150523" at bounding box center [197, 144] width 19 height 8
copy div "150523"
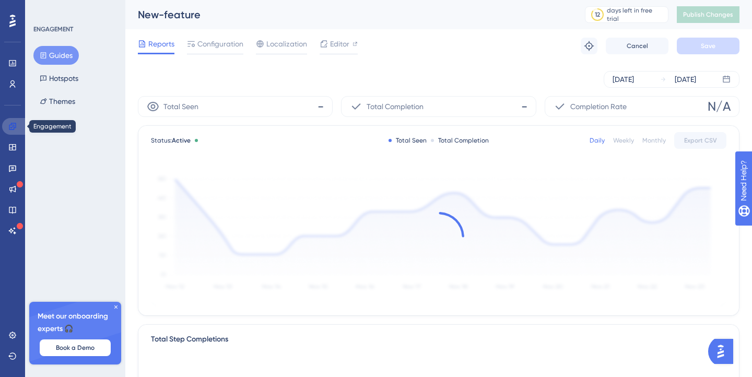
click at [10, 125] on icon at bounding box center [12, 126] width 8 height 8
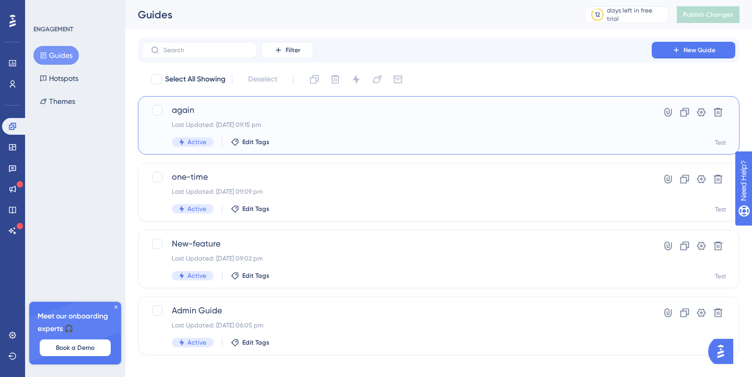
click at [439, 122] on div "Last Updated: 23 Aug 2025 09:15 pm" at bounding box center [397, 125] width 450 height 8
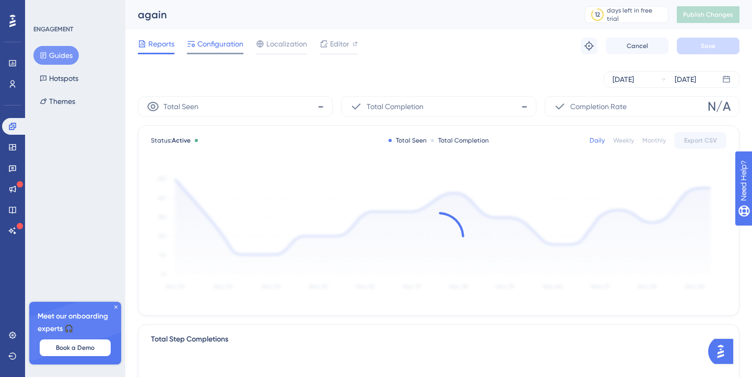
click at [222, 46] on span "Configuration" at bounding box center [220, 44] width 46 height 13
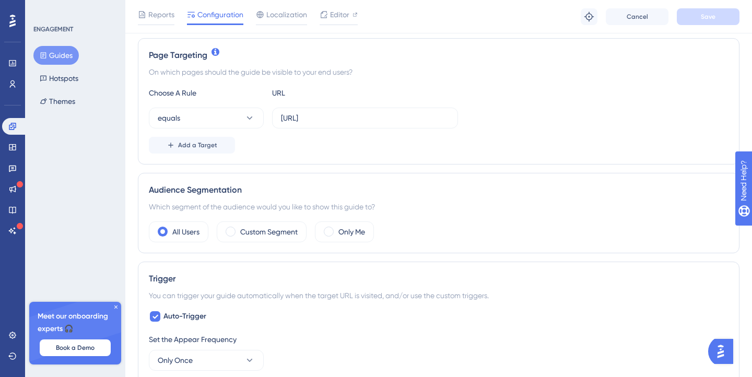
scroll to position [259, 0]
